Goal: Check status: Check status

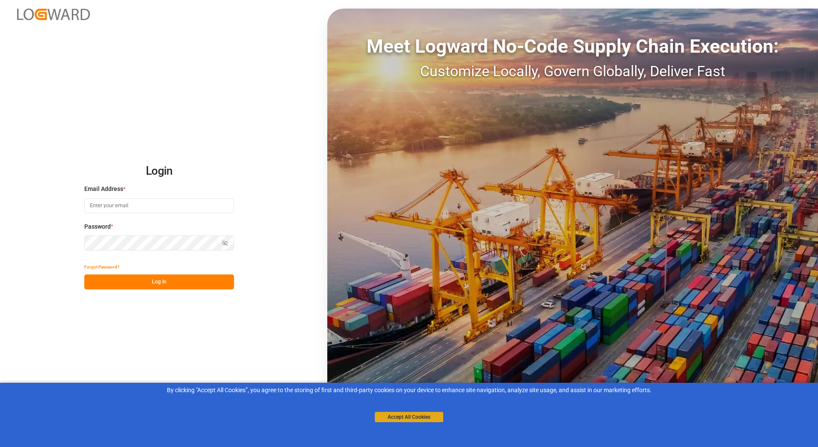
type input "[PERSON_NAME][EMAIL_ADDRESS][PERSON_NAME][DOMAIN_NAME]"
click at [428, 419] on button "Accept All Cookies" at bounding box center [409, 417] width 68 height 10
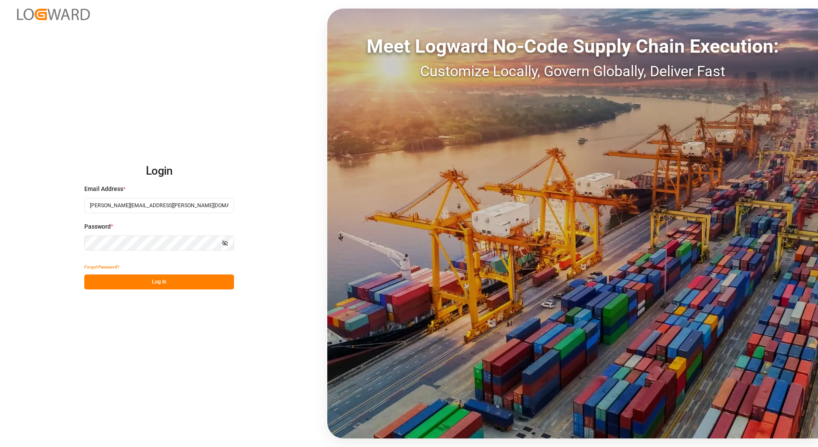
click at [151, 281] on button "Log In" at bounding box center [159, 281] width 150 height 15
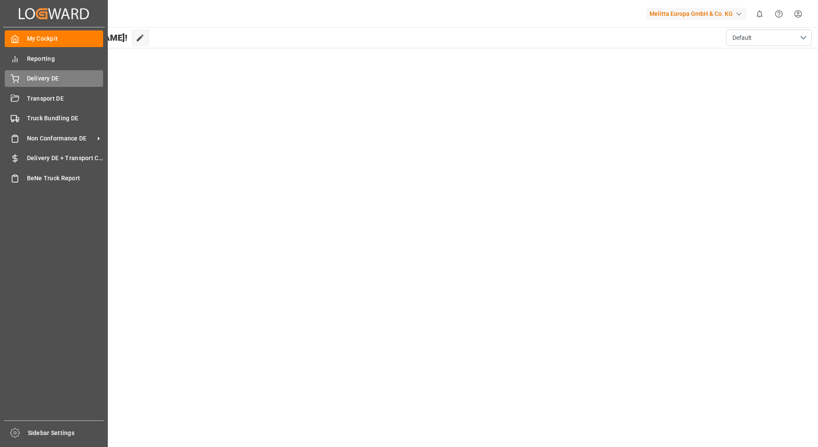
click at [19, 77] on div "Delivery DE Delivery DE" at bounding box center [54, 78] width 98 height 17
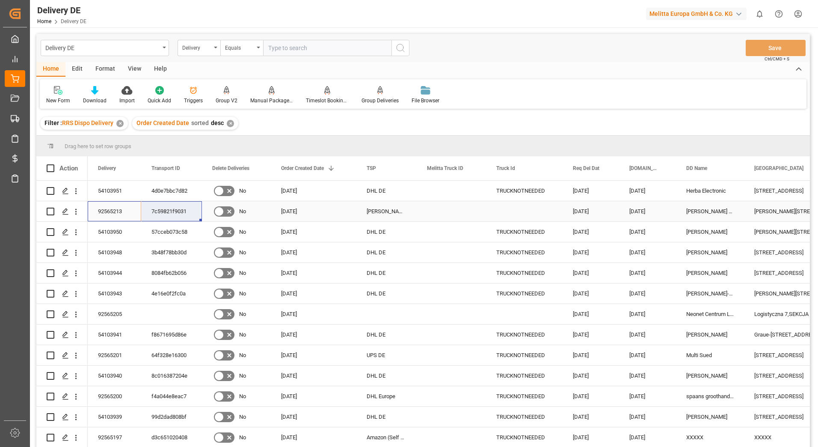
drag, startPoint x: 104, startPoint y: 211, endPoint x: 164, endPoint y: 210, distance: 59.9
click at [800, 15] on html "Created by potrace 1.15, written by Peter Selinger 2001-2017 Created by potrace…" at bounding box center [409, 223] width 818 height 447
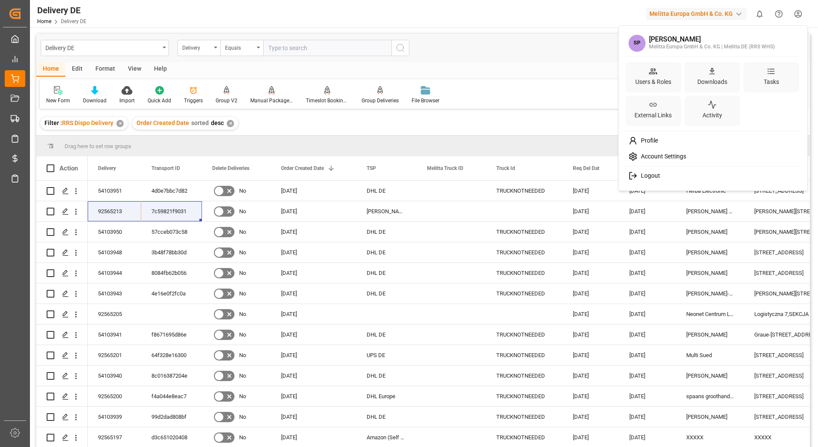
click at [646, 174] on span "Logout" at bounding box center [649, 176] width 23 height 8
